Goal: Information Seeking & Learning: Learn about a topic

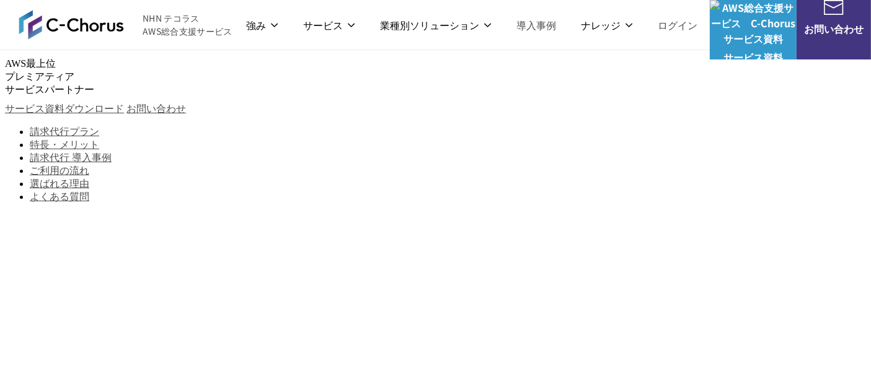
scroll to position [275, 0]
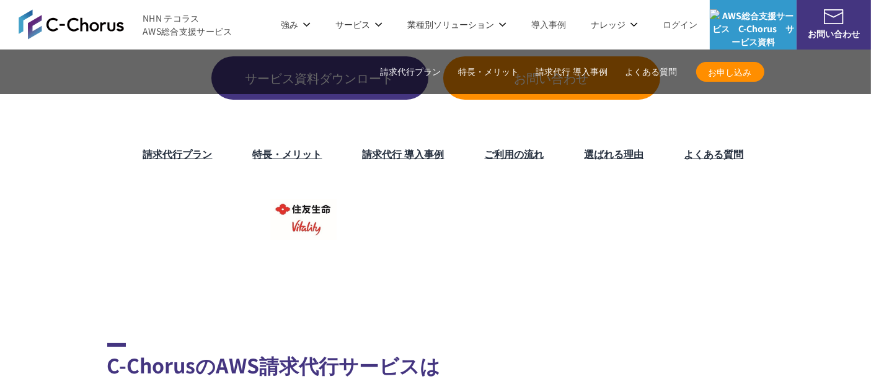
click at [183, 108] on link "AWS請求代行サービス" at bounding box center [160, 105] width 87 height 12
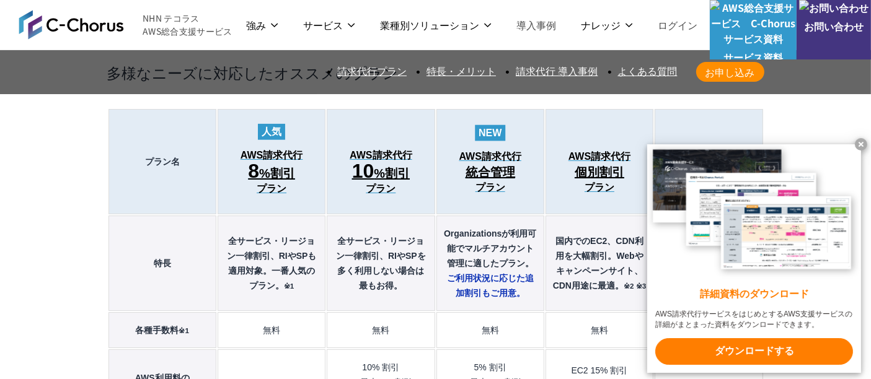
scroll to position [1240, 0]
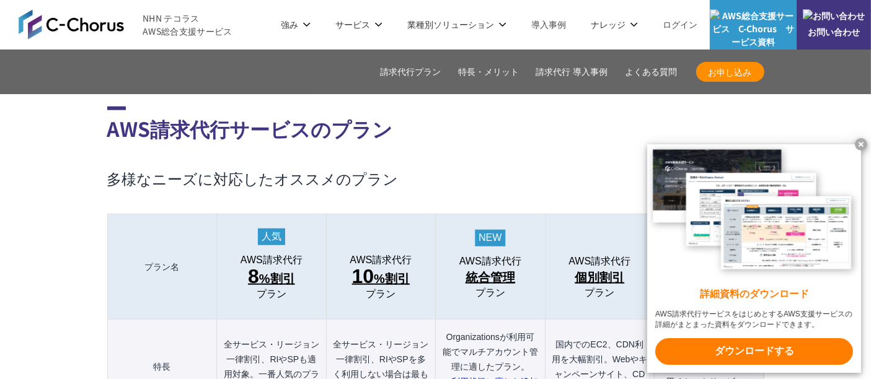
click at [867, 143] on x-t at bounding box center [861, 144] width 12 height 12
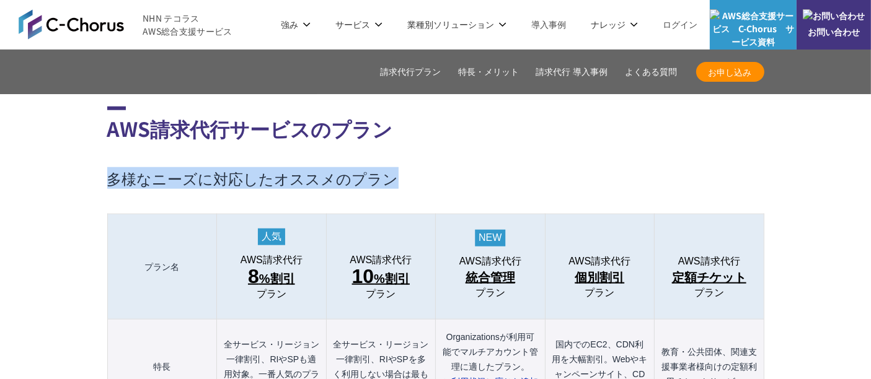
drag, startPoint x: 110, startPoint y: 152, endPoint x: 405, endPoint y: 154, distance: 295.1
click at [405, 168] on h3 "多様なニーズに対応したオススメのプラン" at bounding box center [435, 178] width 657 height 21
copy h3 "多様なニーズに対応したオススメのプラン"
